Goal: Information Seeking & Learning: Check status

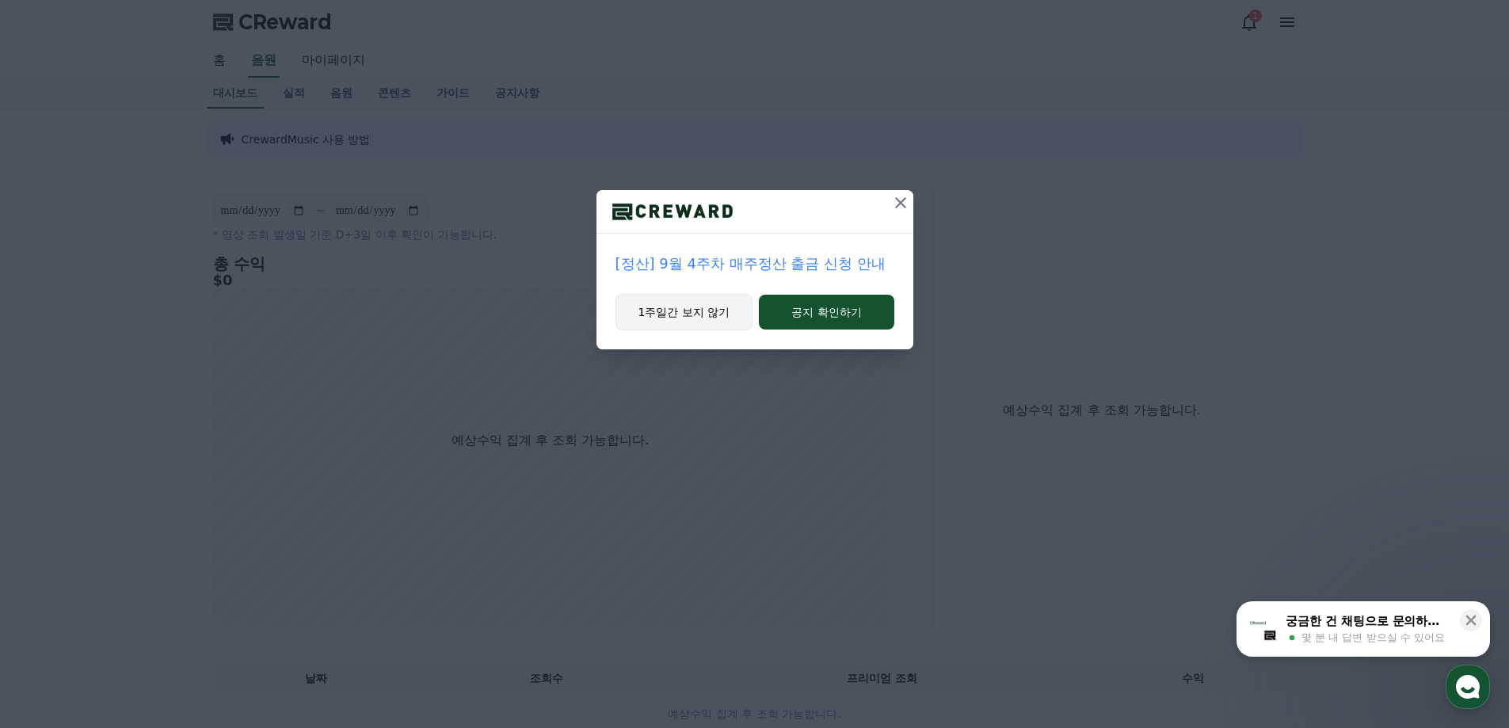
click at [689, 307] on button "1주일간 보지 않기" at bounding box center [684, 312] width 138 height 36
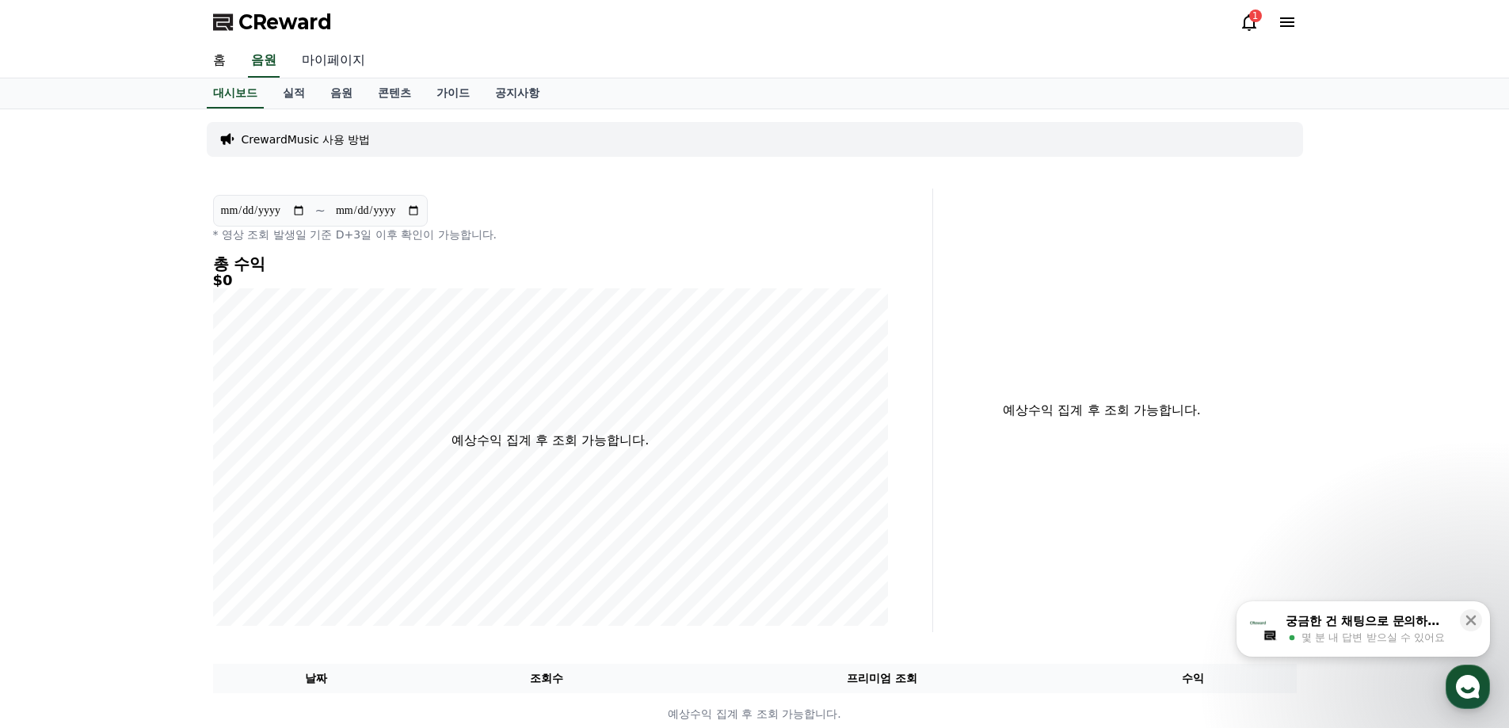
click at [326, 59] on link "마이페이지" at bounding box center [333, 60] width 89 height 33
select select "**********"
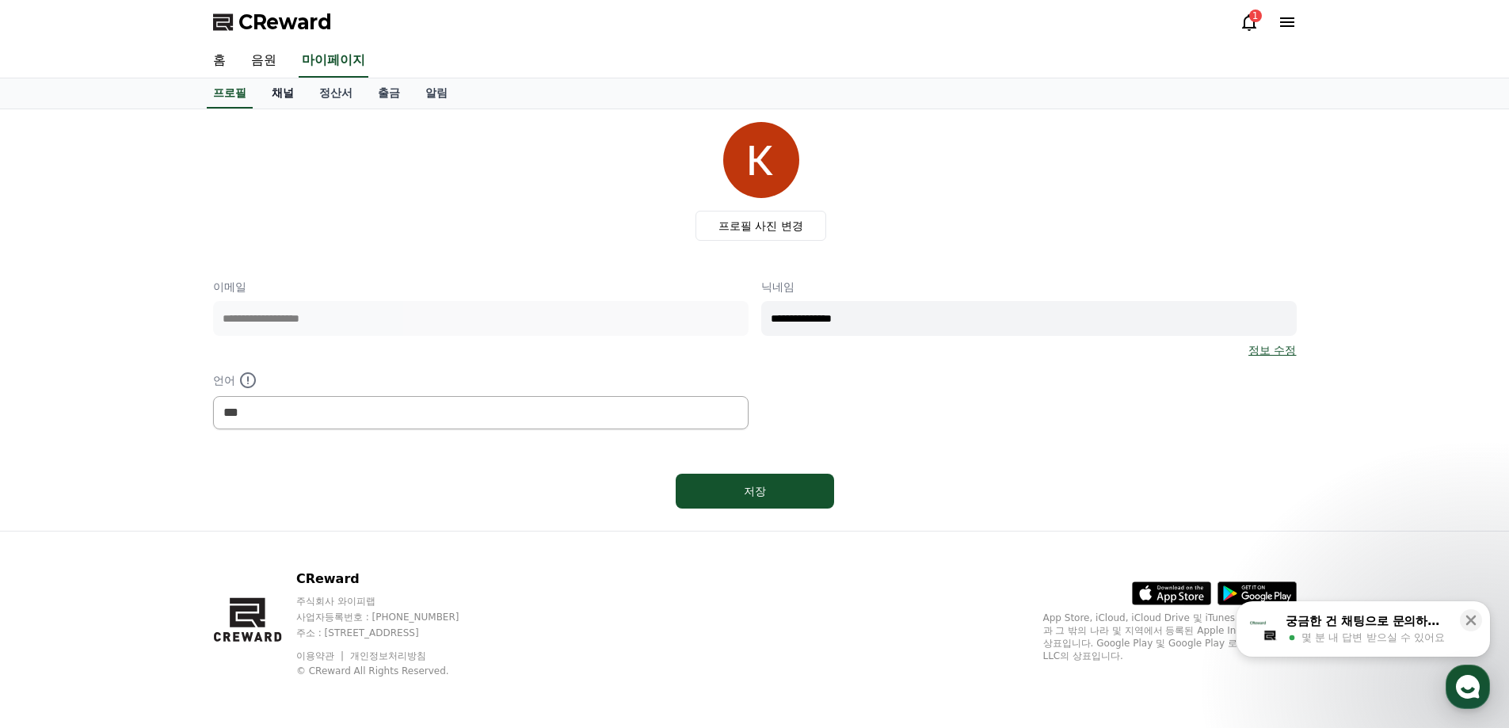
click at [287, 92] on link "채널" at bounding box center [283, 93] width 48 height 30
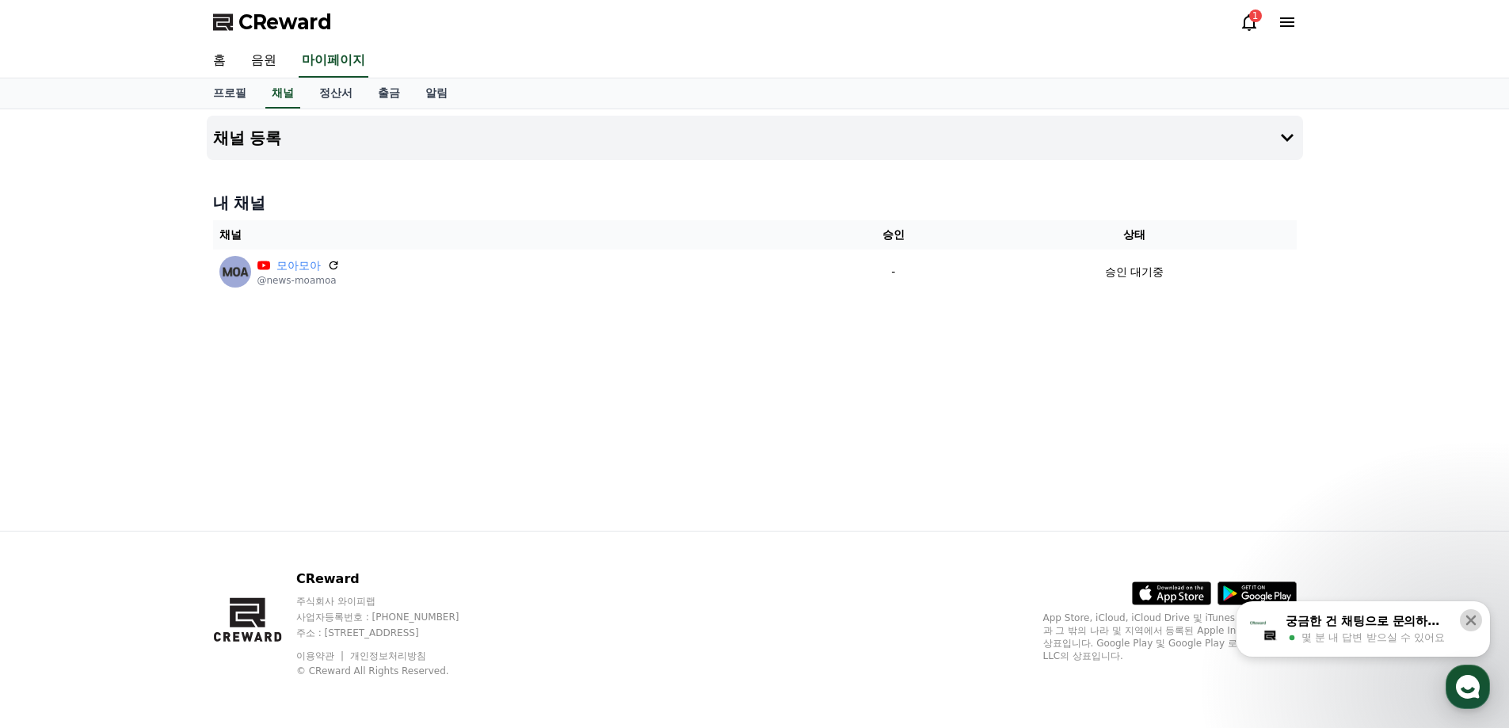
click at [1470, 617] on icon at bounding box center [1471, 620] width 16 height 16
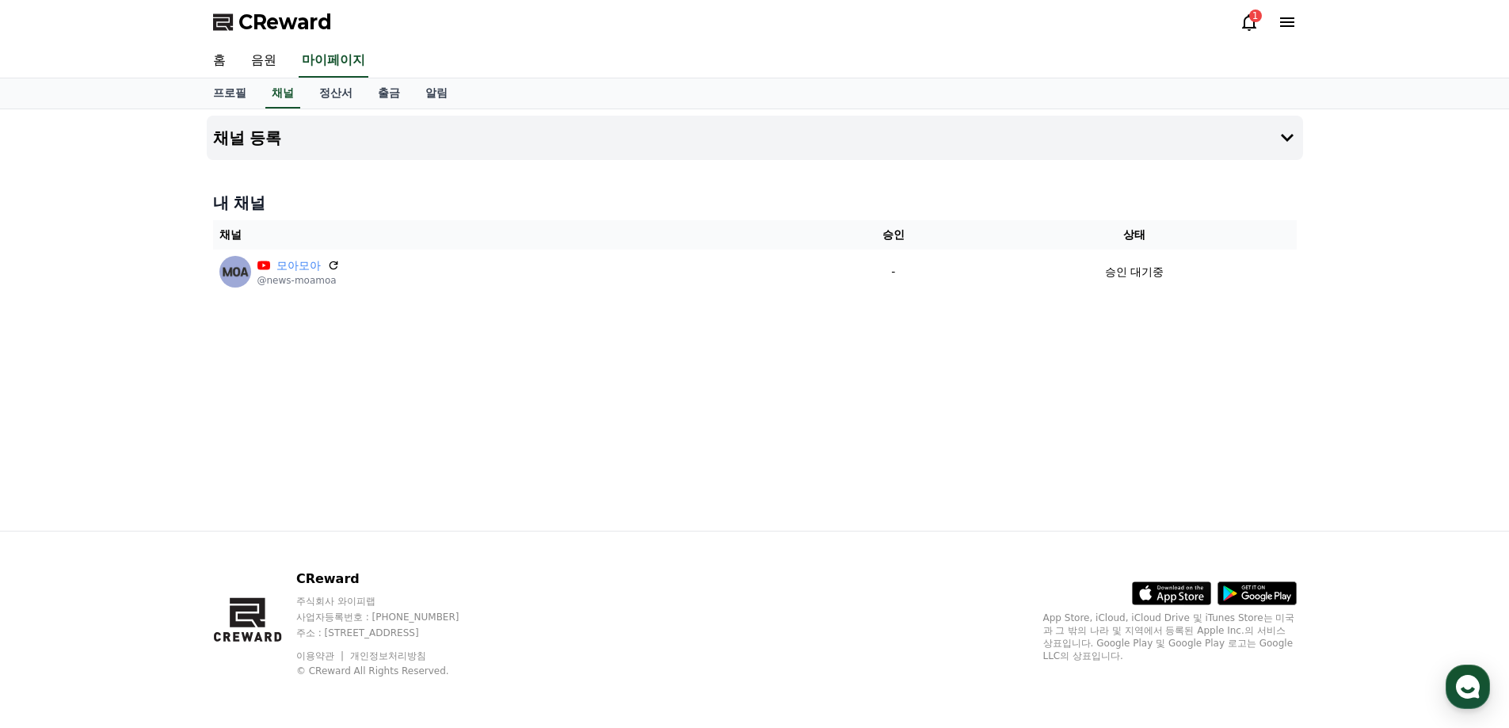
click at [421, 411] on div "채널 등록 내 채널 채널 승인 상태 모아모아 @news-moamoa - 승인 대기중" at bounding box center [754, 319] width 1109 height 421
click at [1252, 22] on icon at bounding box center [1248, 22] width 19 height 19
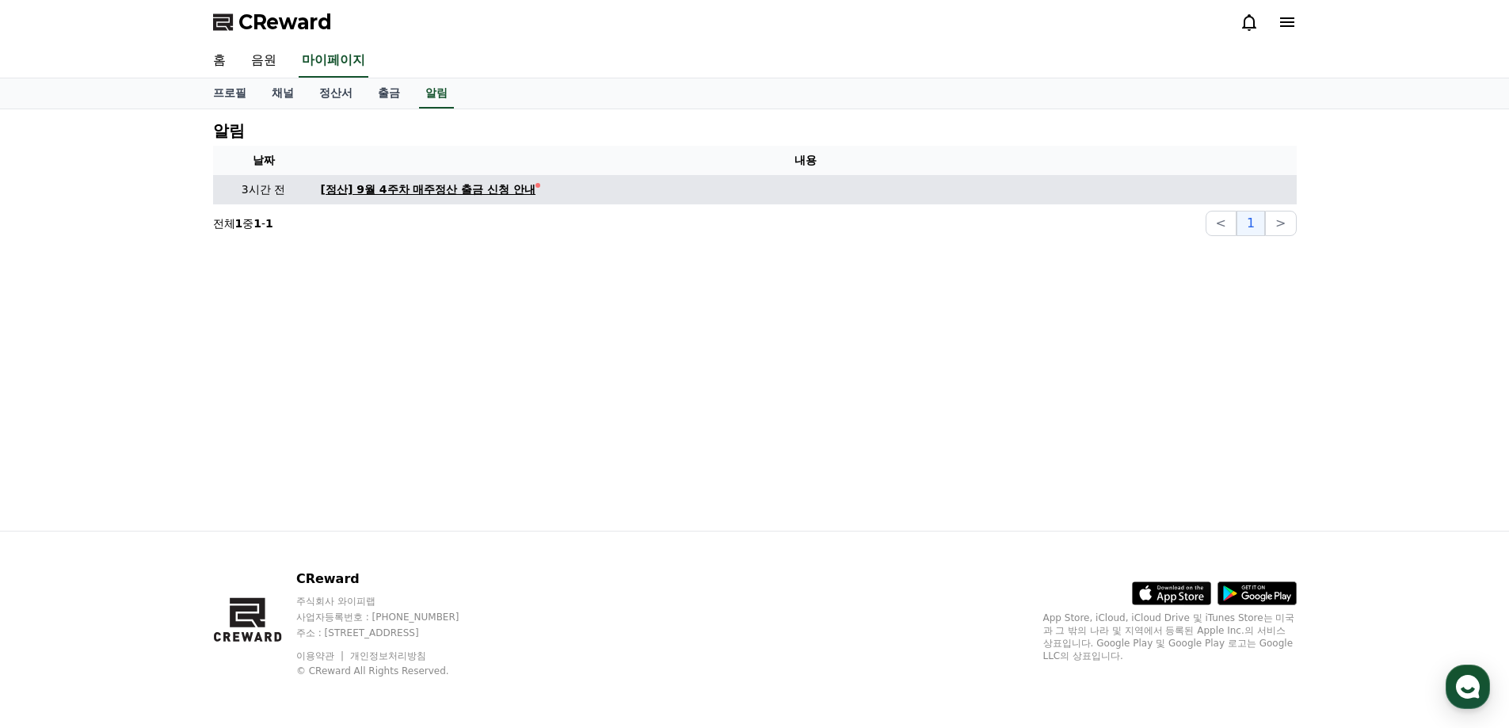
click at [485, 191] on div "[정산] 9월 4주차 매주정산 출금 신청 안내" at bounding box center [428, 189] width 215 height 17
